Goal: Task Accomplishment & Management: Complete application form

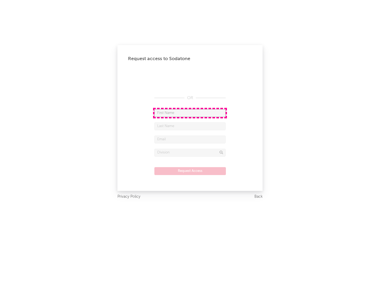
click at [190, 113] on input "text" at bounding box center [189, 113] width 71 height 8
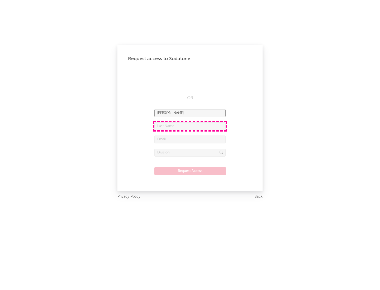
type input "[PERSON_NAME]"
click at [190, 126] on input "text" at bounding box center [189, 127] width 71 height 8
type input "[PERSON_NAME]"
click at [190, 139] on input "text" at bounding box center [189, 140] width 71 height 8
type input "[EMAIL_ADDRESS][DOMAIN_NAME]"
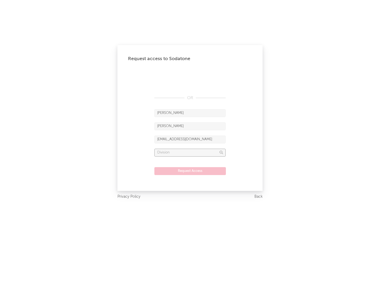
click at [190, 153] on input "text" at bounding box center [189, 153] width 71 height 8
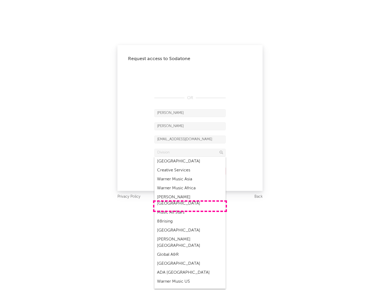
click at [190, 208] on div "Music All Stars" at bounding box center [189, 212] width 71 height 9
type input "Music All Stars"
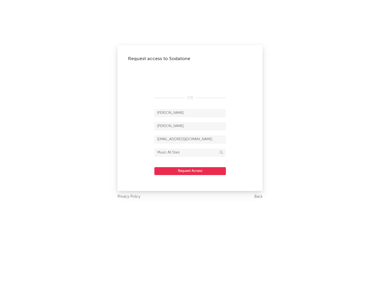
click at [190, 171] on button "Request Access" at bounding box center [190, 171] width 72 height 8
